Goal: Task Accomplishment & Management: Use online tool/utility

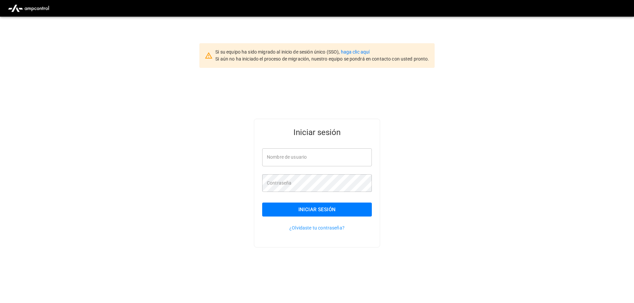
type input "**********"
click at [339, 207] on button "Iniciar sesión" at bounding box center [317, 209] width 110 height 14
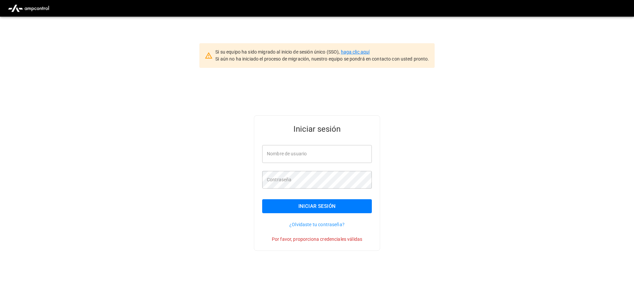
click at [357, 50] on link "haga clic aquí" at bounding box center [355, 51] width 29 height 5
